Goal: Task Accomplishment & Management: Complete application form

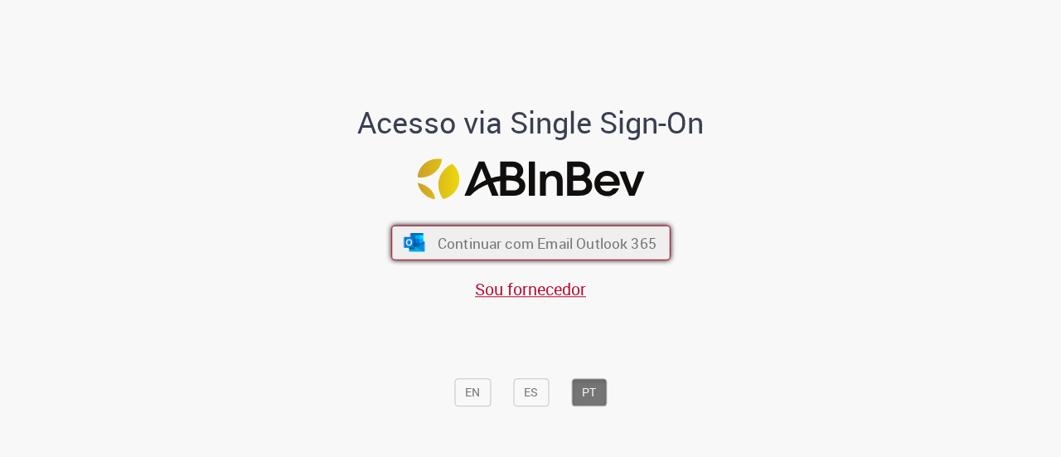
click at [476, 241] on span "Continuar com Email Outlook 365" at bounding box center [546, 242] width 219 height 19
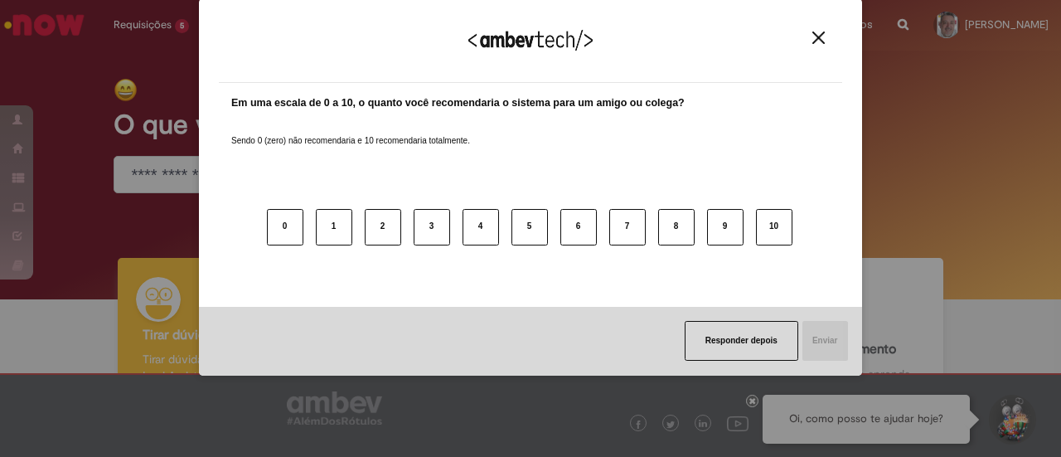
click at [817, 39] on img "Close" at bounding box center [818, 37] width 12 height 12
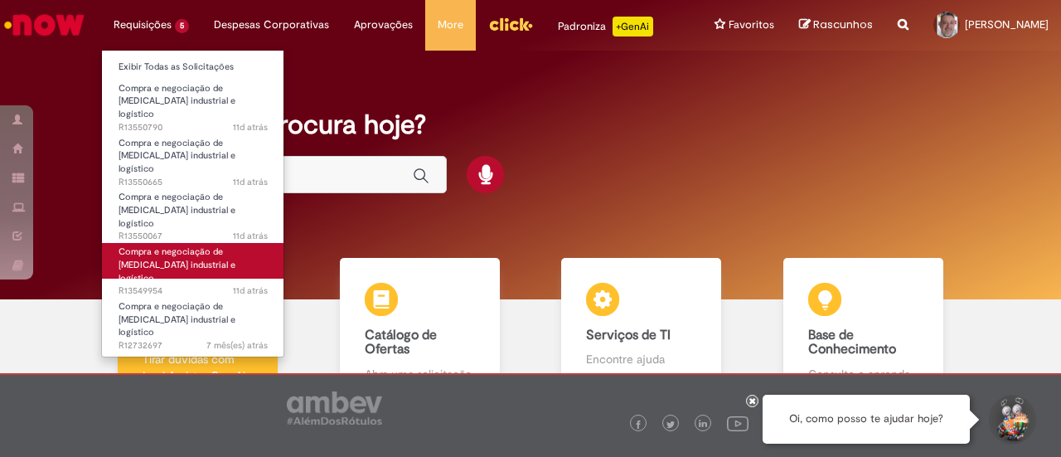
click at [164, 245] on span "Compra e negociação de [MEDICAL_DATA] industrial e logístico" at bounding box center [176, 264] width 117 height 38
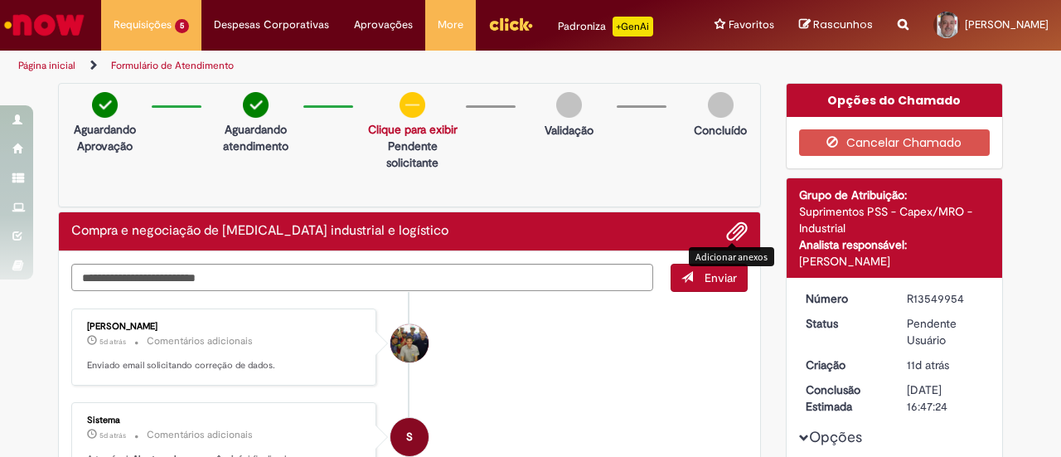
click at [731, 242] on span "Adicionar anexos" at bounding box center [737, 232] width 20 height 20
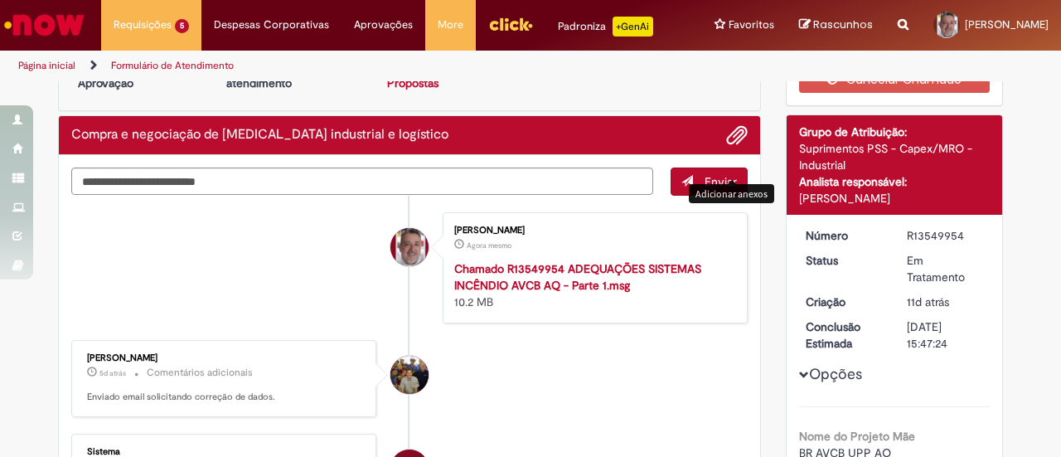
scroll to position [83, 0]
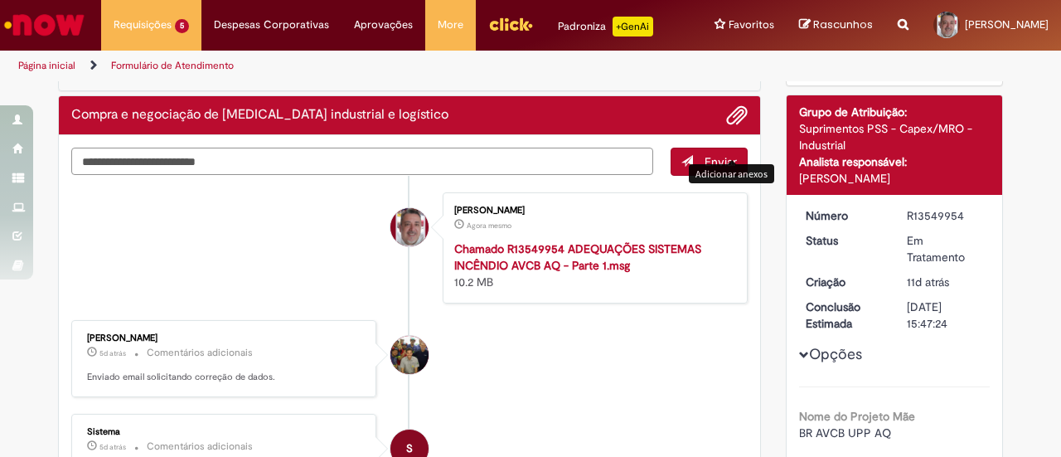
click at [131, 171] on textarea "Digite sua mensagem aqui..." at bounding box center [362, 160] width 582 height 27
type textarea "**********"
click at [692, 176] on button "Enviar" at bounding box center [708, 161] width 77 height 28
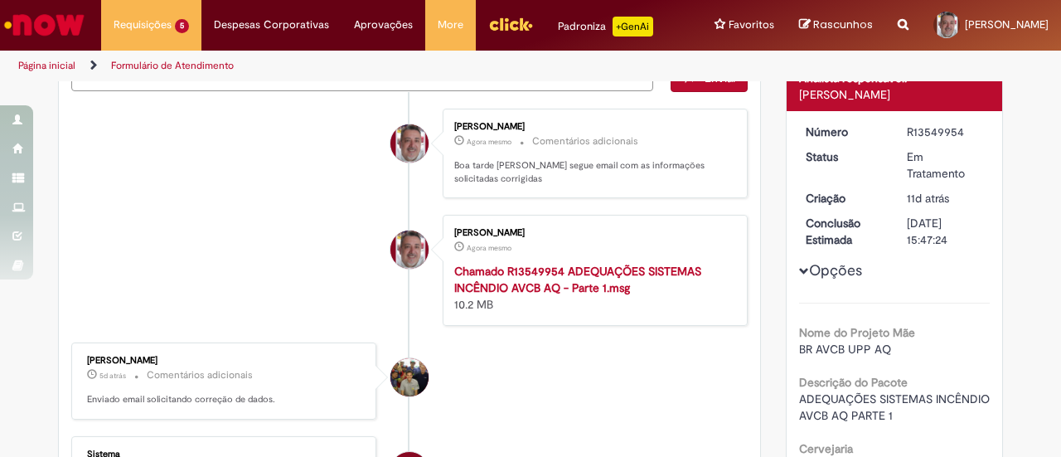
scroll to position [249, 0]
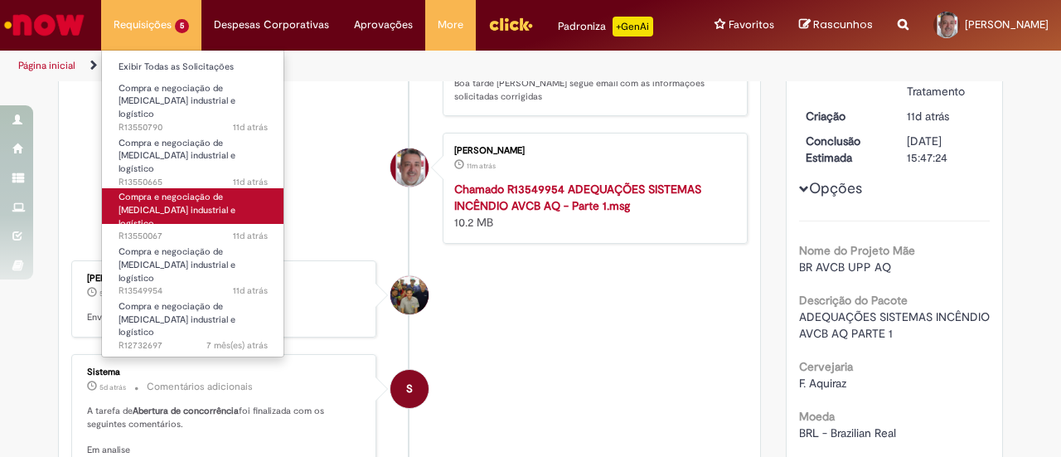
click at [161, 191] on span "Compra e negociação de Capex industrial e logístico" at bounding box center [176, 210] width 117 height 38
click at [163, 191] on span "Compra e negociação de Capex industrial e logístico" at bounding box center [176, 210] width 117 height 38
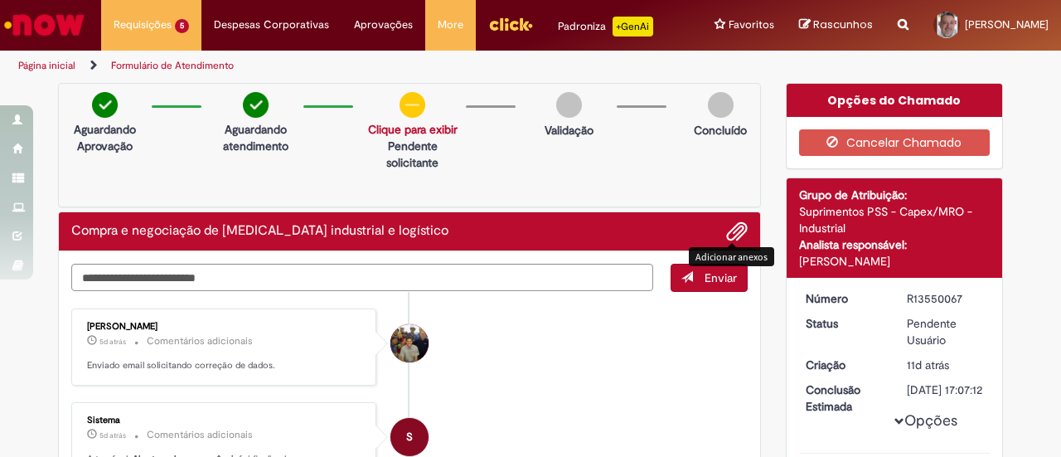
click at [741, 242] on button "Adicionar anexos" at bounding box center [737, 231] width 22 height 22
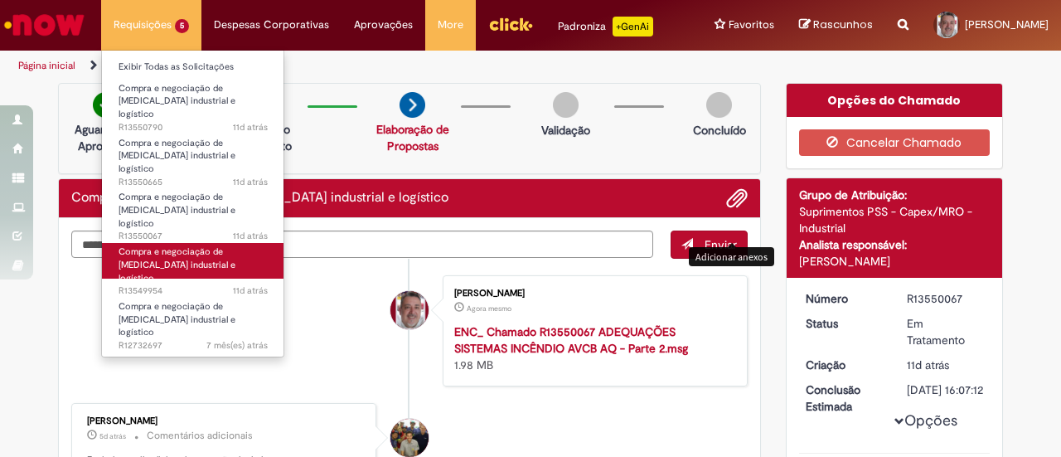
click at [180, 245] on span "Compra e negociação de Capex industrial e logístico" at bounding box center [176, 264] width 117 height 38
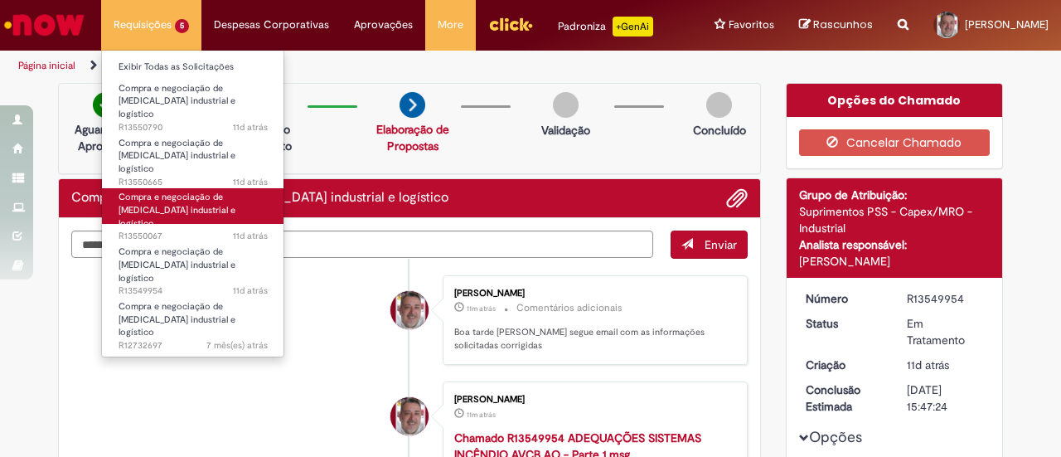
click at [184, 191] on span "Compra e negociação de Capex industrial e logístico" at bounding box center [176, 210] width 117 height 38
click at [189, 188] on link "Compra e negociação de Capex industrial e logístico 11d atrás 11 dias atrás R13…" at bounding box center [193, 206] width 182 height 36
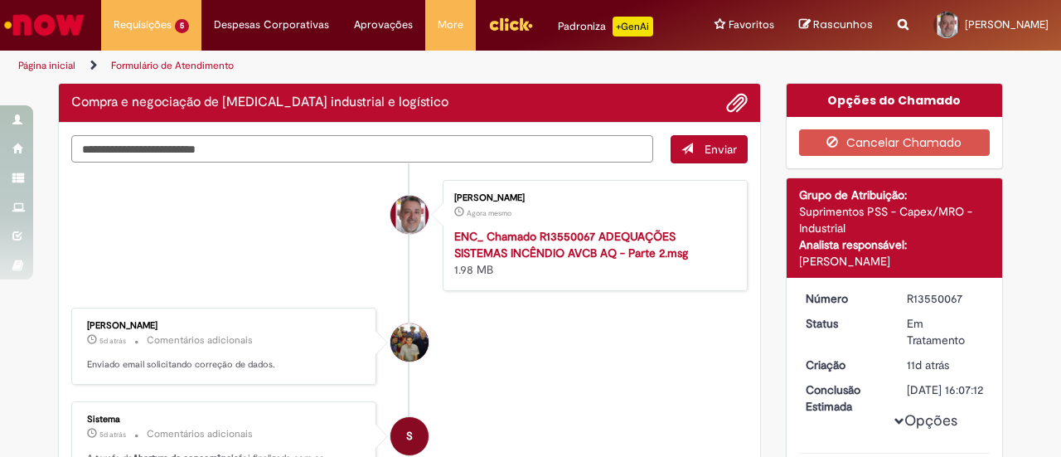
click at [278, 162] on textarea "Digite sua mensagem aqui..." at bounding box center [362, 148] width 582 height 27
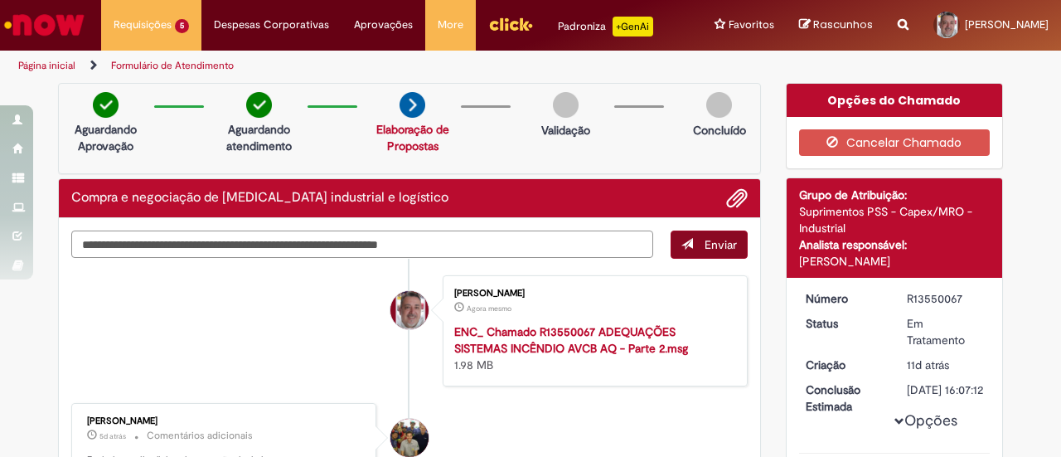
type textarea "**********"
click at [716, 252] on span "Enviar" at bounding box center [720, 244] width 32 height 15
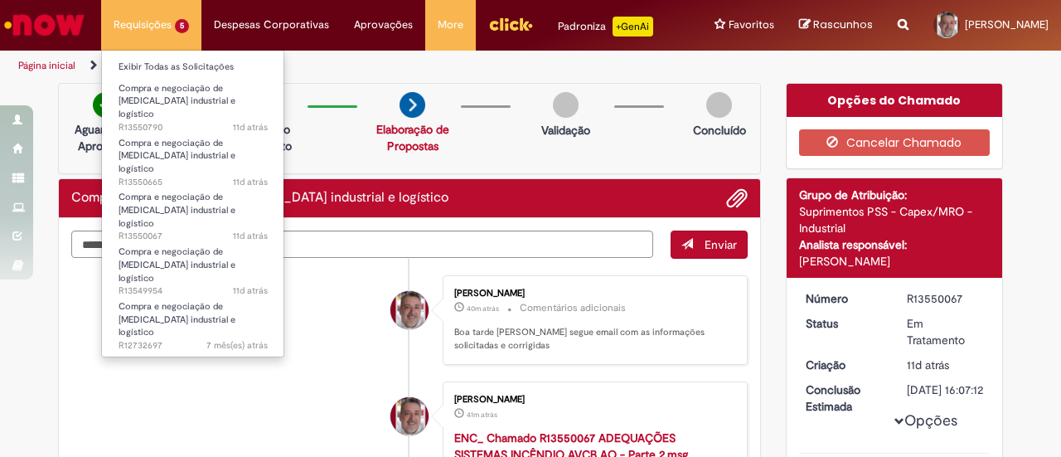
click at [144, 29] on li "Requisições 5 Exibir Todas as Solicitações Compra e negociação de Capex industr…" at bounding box center [151, 25] width 100 height 50
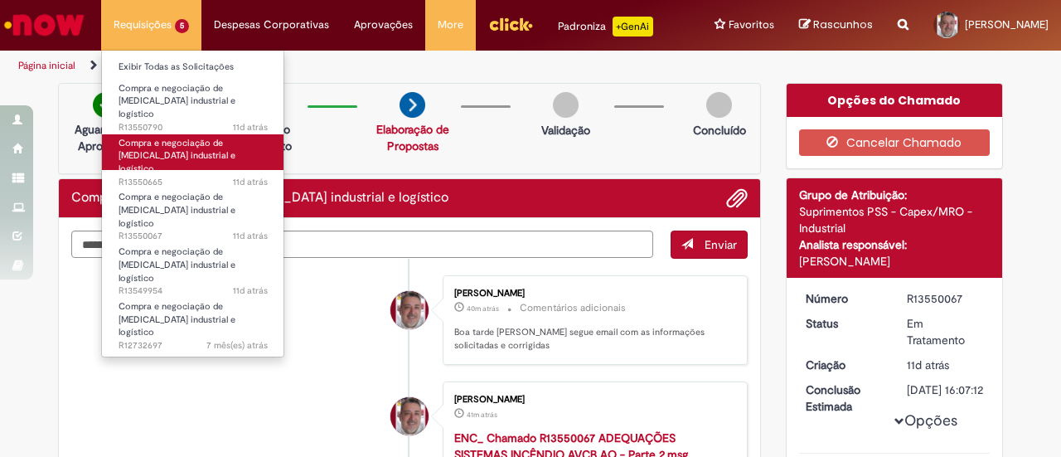
click at [141, 143] on span "Compra e negociação de Capex industrial e logístico" at bounding box center [176, 156] width 117 height 38
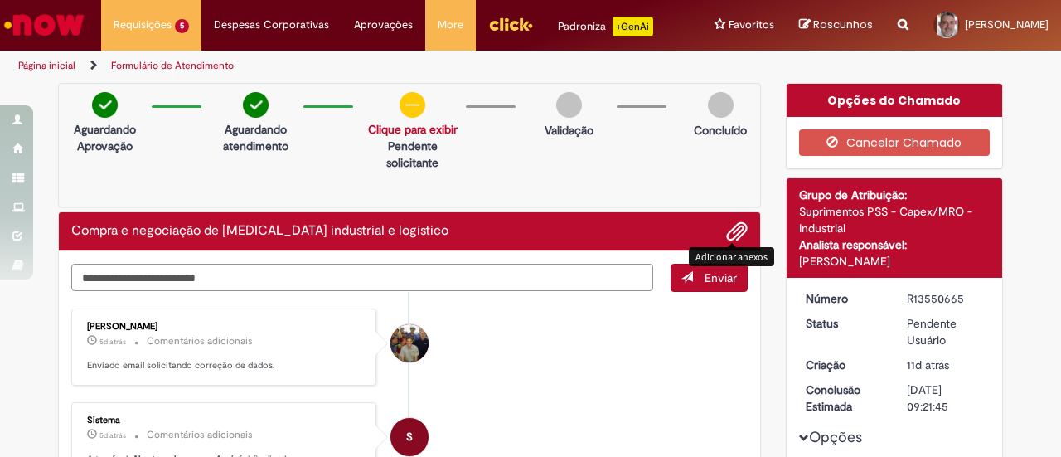
click at [731, 242] on span "Adicionar anexos" at bounding box center [737, 232] width 20 height 20
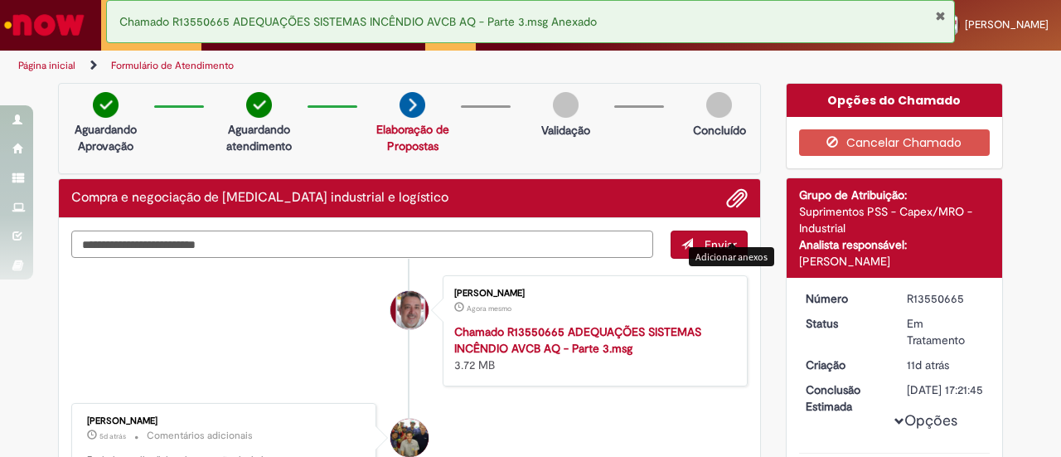
click at [284, 249] on textarea "Digite sua mensagem aqui..." at bounding box center [362, 243] width 582 height 27
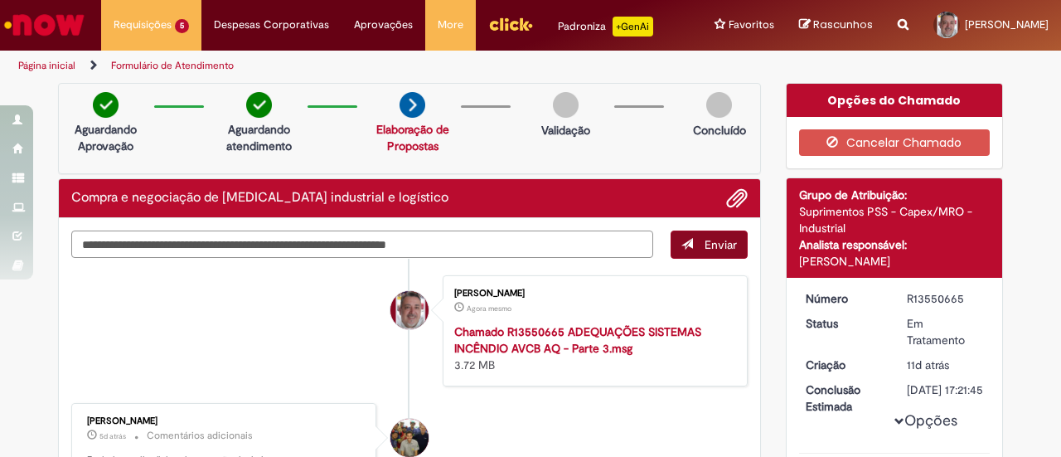
type textarea "**********"
click at [709, 259] on button "Enviar" at bounding box center [708, 244] width 77 height 28
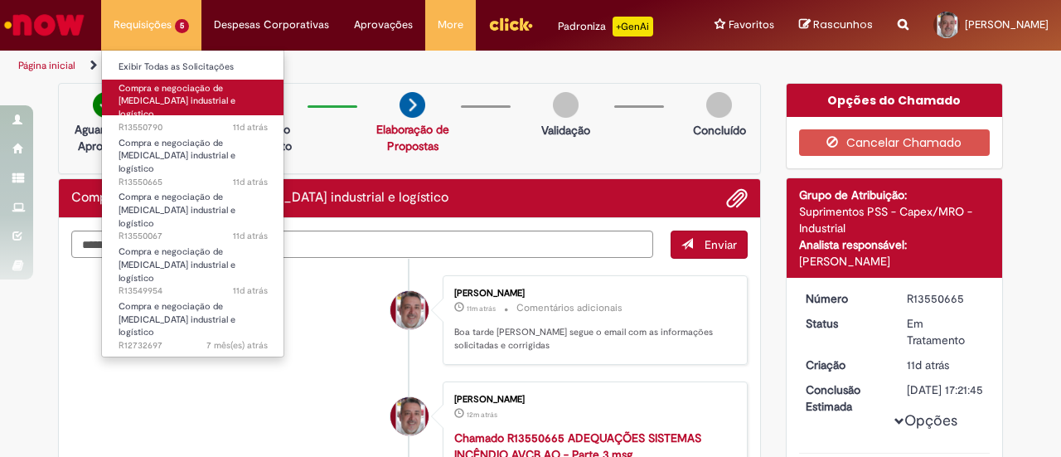
click at [163, 121] on span "11d atrás 11 dias atrás R13550790" at bounding box center [192, 127] width 149 height 13
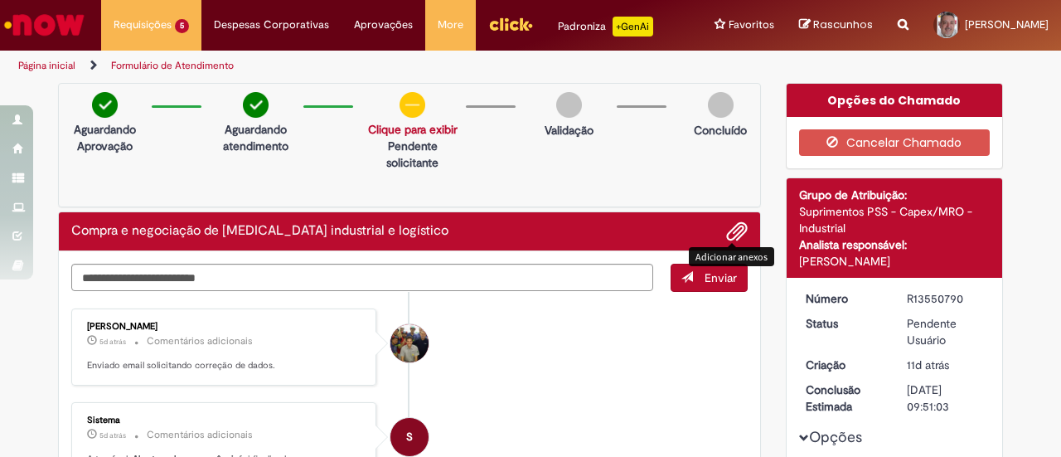
click at [737, 242] on span "Adicionar anexos" at bounding box center [737, 232] width 20 height 20
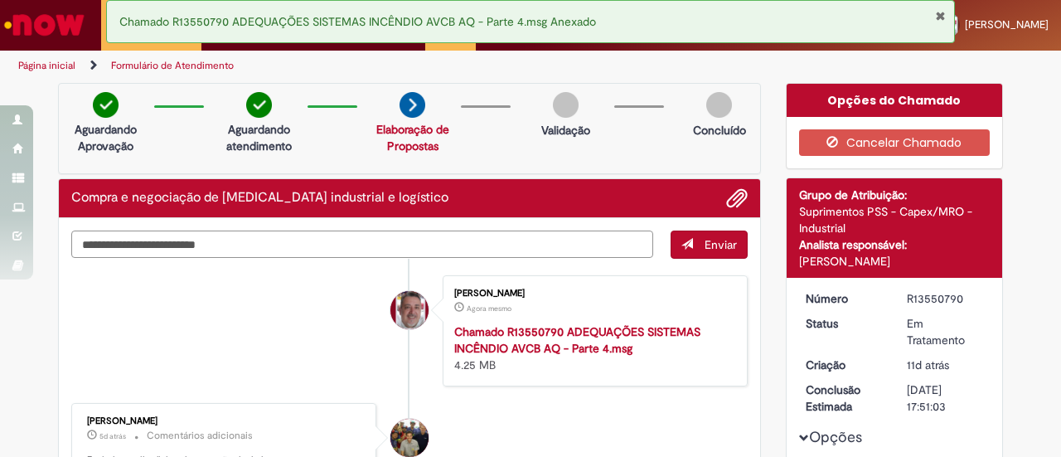
click at [293, 256] on textarea "Digite sua mensagem aqui..." at bounding box center [362, 243] width 582 height 27
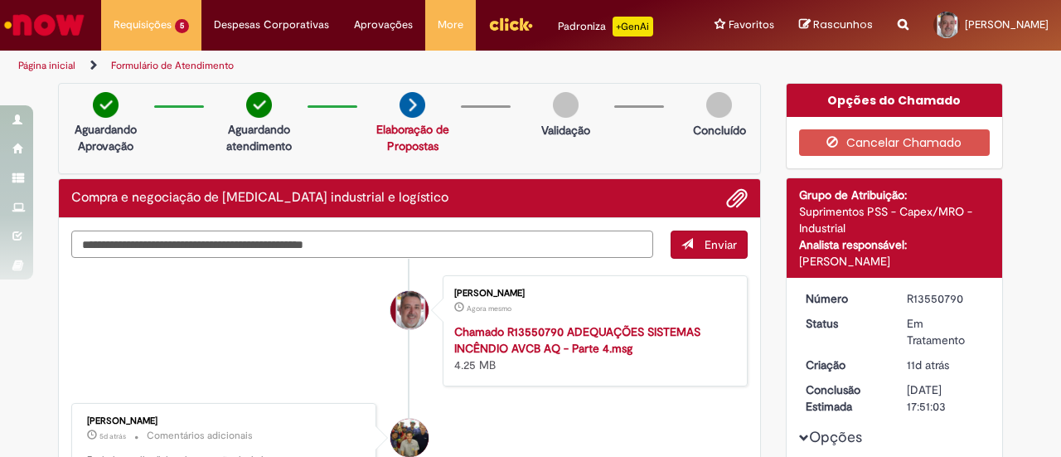
click at [196, 258] on textarea "**********" at bounding box center [362, 243] width 582 height 27
click at [409, 258] on textarea "**********" at bounding box center [362, 243] width 582 height 27
type textarea "**********"
click at [696, 256] on button "Enviar" at bounding box center [708, 244] width 77 height 28
